Goal: Information Seeking & Learning: Learn about a topic

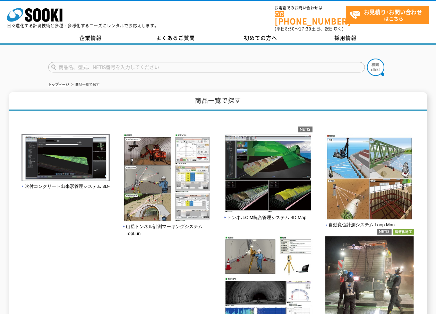
click at [164, 63] on input "text" at bounding box center [206, 67] width 316 height 10
type input "おんどとり"
click at [367, 59] on button at bounding box center [375, 67] width 17 height 17
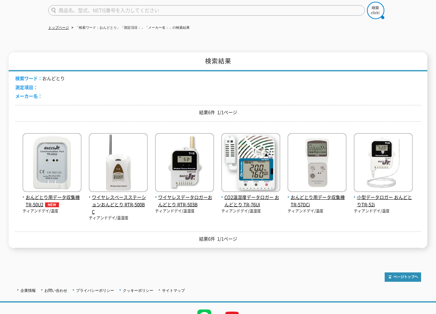
scroll to position [69, 0]
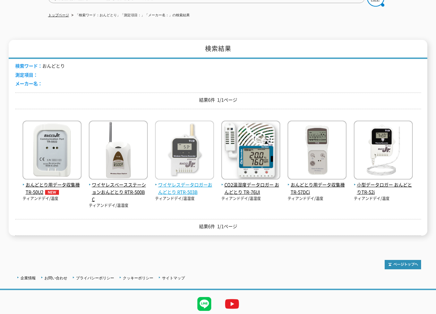
click at [178, 183] on span "ワイヤレスデータロガーおんどとり RTR-503B" at bounding box center [184, 188] width 59 height 15
click at [186, 182] on span "ワイヤレスデータロガーおんどとり RTR-503B" at bounding box center [184, 188] width 59 height 15
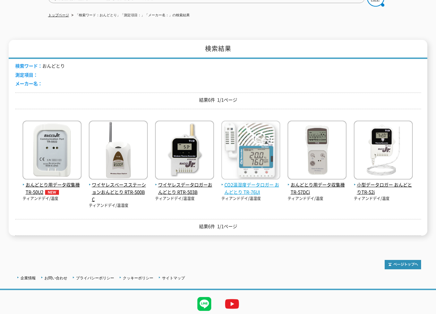
click at [245, 181] on span "CO2温湿度データロガー おんどとり TR-76UI" at bounding box center [250, 188] width 59 height 15
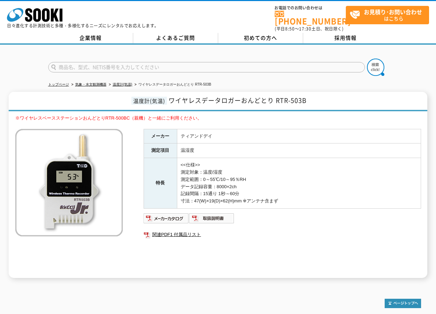
scroll to position [35, 0]
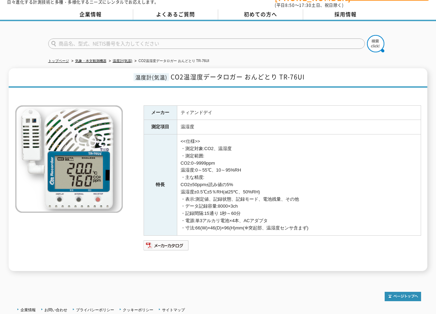
scroll to position [35, 0]
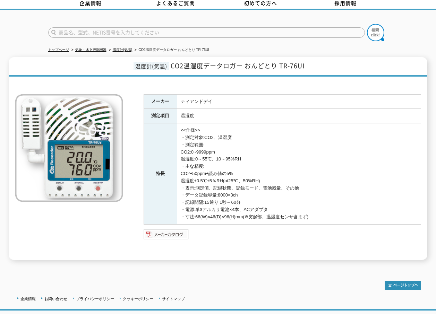
click at [165, 229] on img at bounding box center [166, 234] width 45 height 11
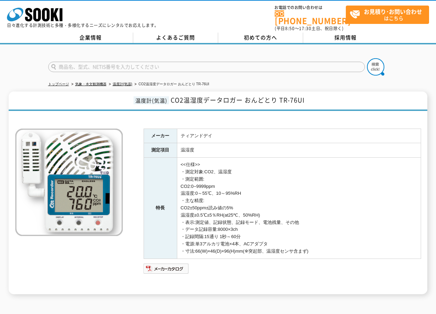
scroll to position [0, 0]
